Goal: Task Accomplishment & Management: Complete application form

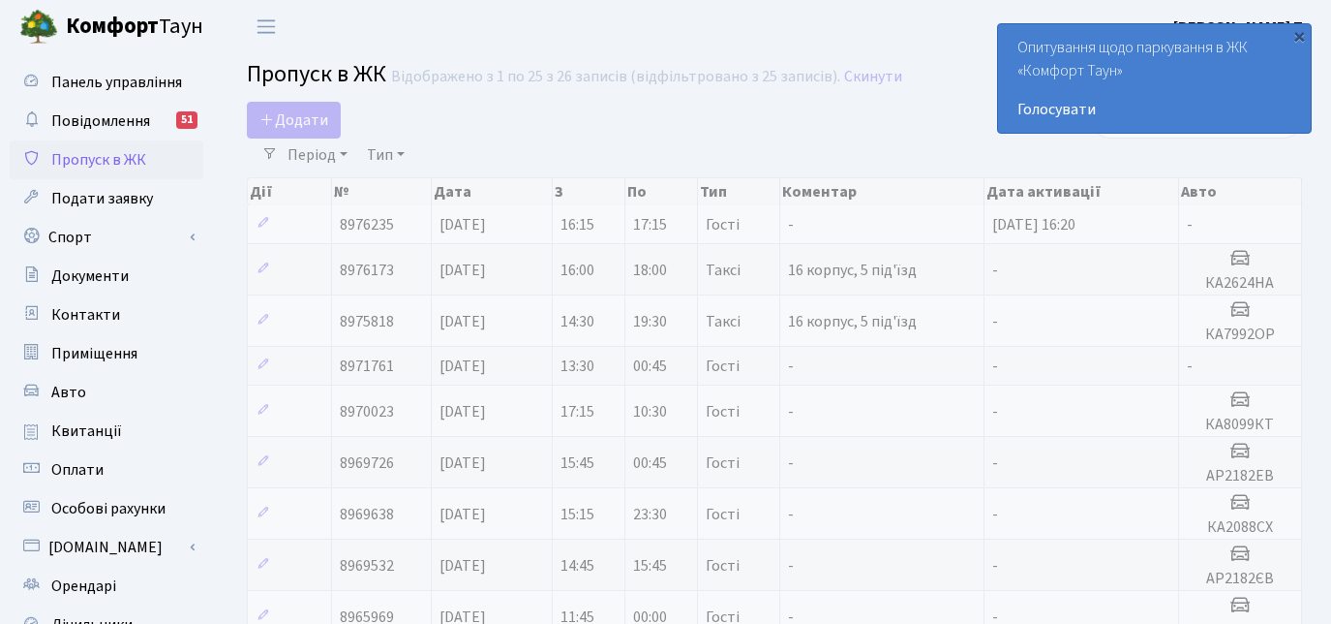
select select "25"
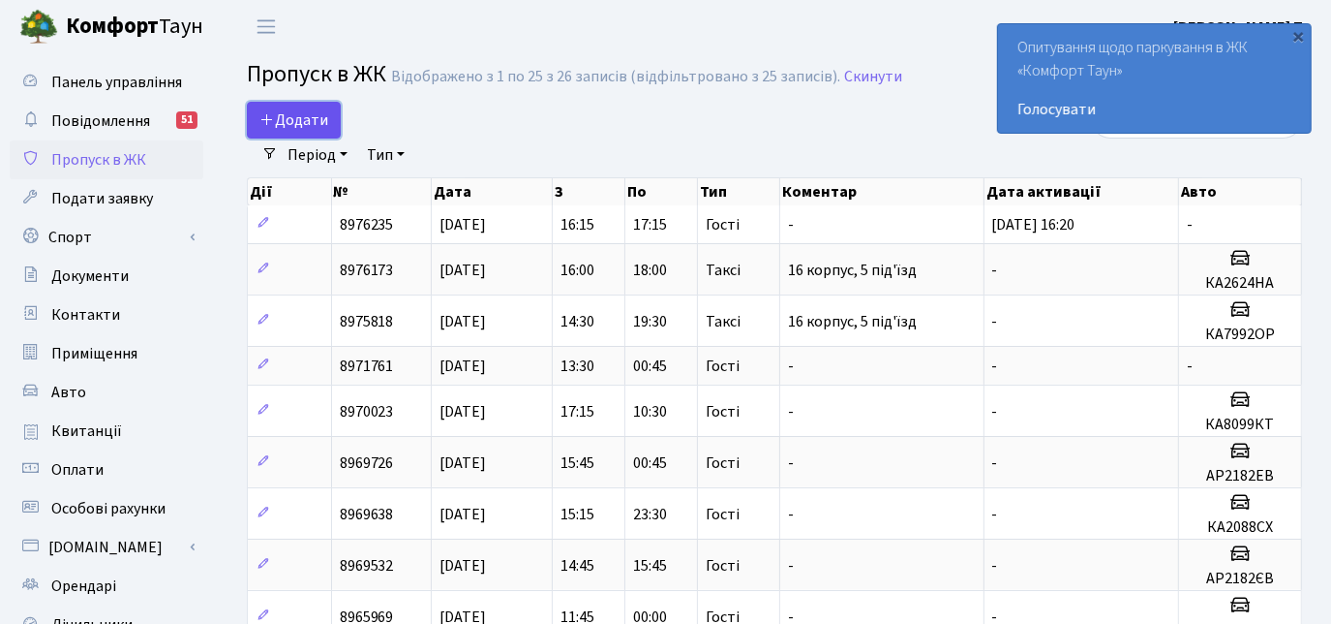
click at [318, 122] on span "Додати" at bounding box center [293, 119] width 69 height 21
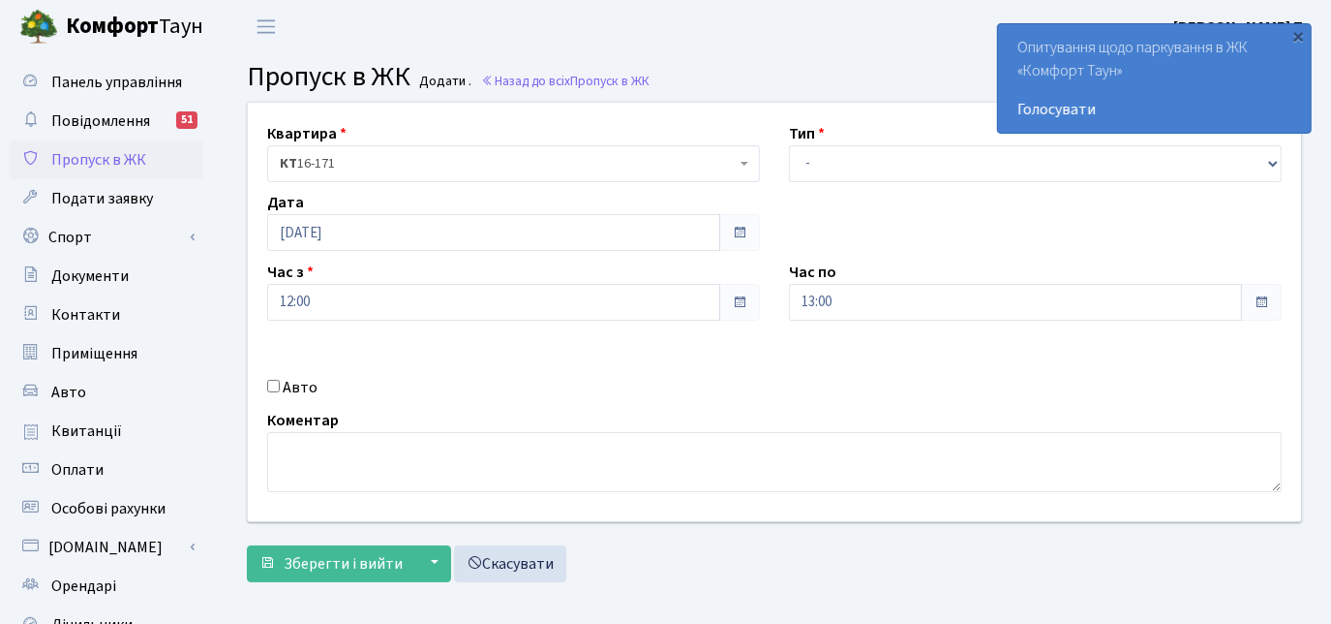
select select "2"
click at [789, 145] on select "- Доставка Таксі Гості Сервіс" at bounding box center [1035, 163] width 493 height 37
click at [275, 383] on input "Авто" at bounding box center [273, 386] width 13 height 13
checkbox input "true"
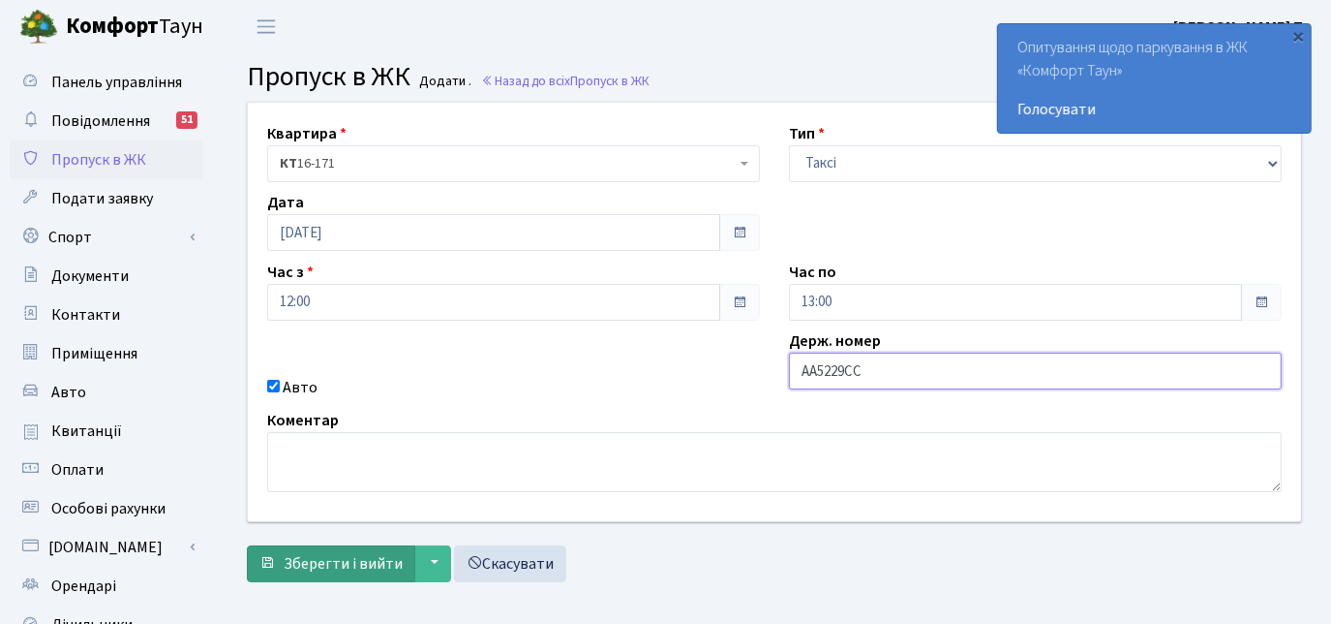
type input "АА5229СС"
click at [357, 558] on span "Зберегти і вийти" at bounding box center [343, 563] width 119 height 21
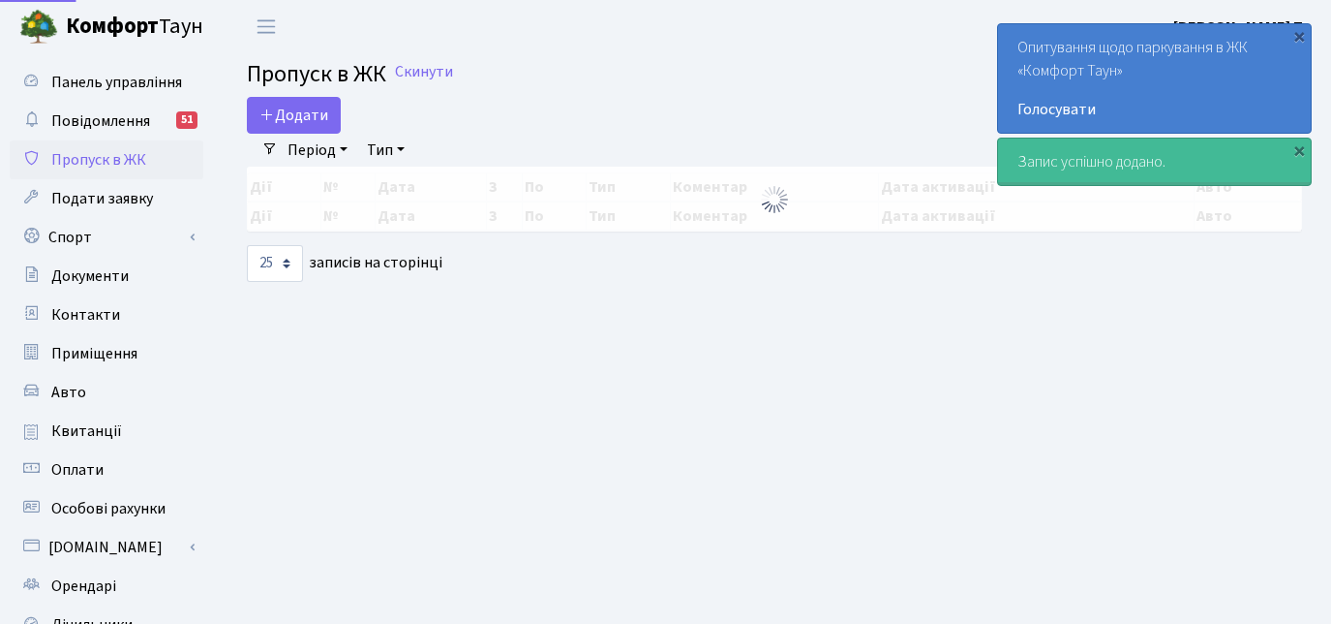
select select "25"
